Goal: Find specific page/section: Find specific page/section

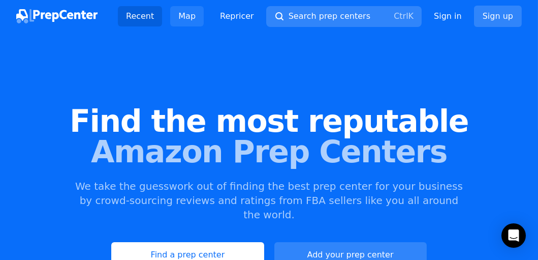
click at [196, 17] on link "Map" at bounding box center [187, 16] width 34 height 20
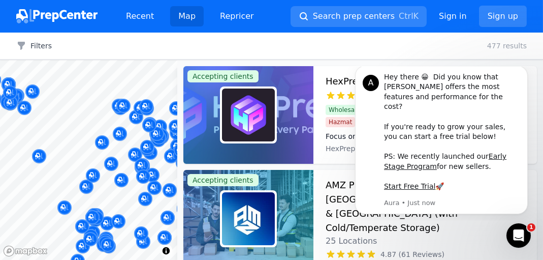
click at [140, 161] on div at bounding box center [143, 165] width 195 height 8
click at [140, 163] on div at bounding box center [143, 165] width 195 height 8
click at [110, 163] on div at bounding box center [143, 165] width 195 height 8
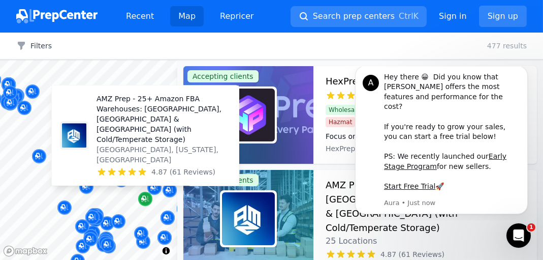
click at [148, 196] on icon "Map marker" at bounding box center [145, 199] width 8 height 10
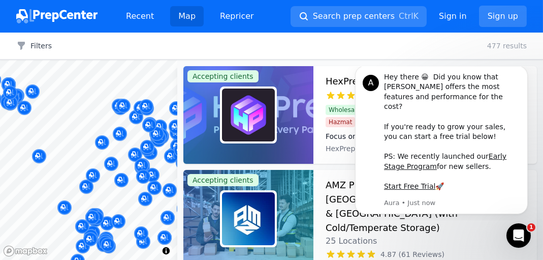
click at [135, 141] on div at bounding box center [135, 143] width 195 height 8
click at [522, 71] on icon "Dismiss notification" at bounding box center [525, 68] width 6 height 6
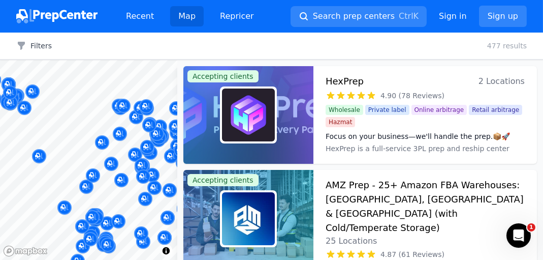
drag, startPoint x: 122, startPoint y: 152, endPoint x: 89, endPoint y: 145, distance: 33.8
click at [89, 145] on body "Recent Map Repricer Search prep centers Ctrl K Open main menu Sign in Sign up F…" at bounding box center [271, 130] width 543 height 260
drag, startPoint x: 88, startPoint y: 115, endPoint x: 53, endPoint y: 113, distance: 35.1
click at [53, 113] on div at bounding box center [149, 113] width 195 height 8
click at [151, 146] on div at bounding box center [135, 143] width 195 height 8
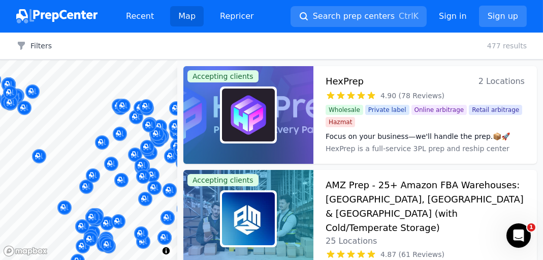
click at [147, 159] on div at bounding box center [152, 163] width 195 height 8
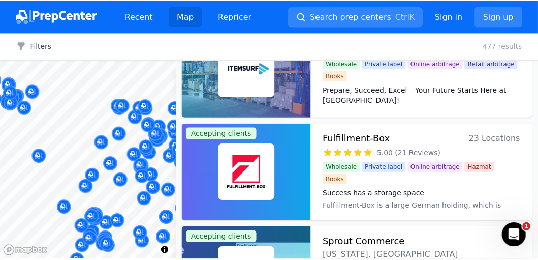
scroll to position [677, 0]
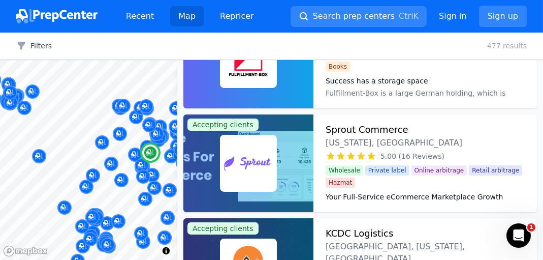
click at [395, 132] on h3 "Sprout Commerce" at bounding box center [367, 129] width 83 height 14
